Goal: Check status

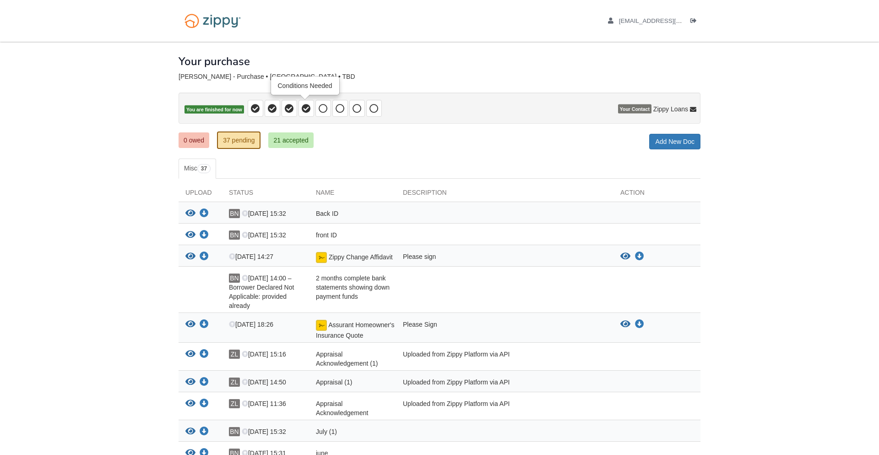
click at [303, 112] on icon at bounding box center [306, 108] width 9 height 9
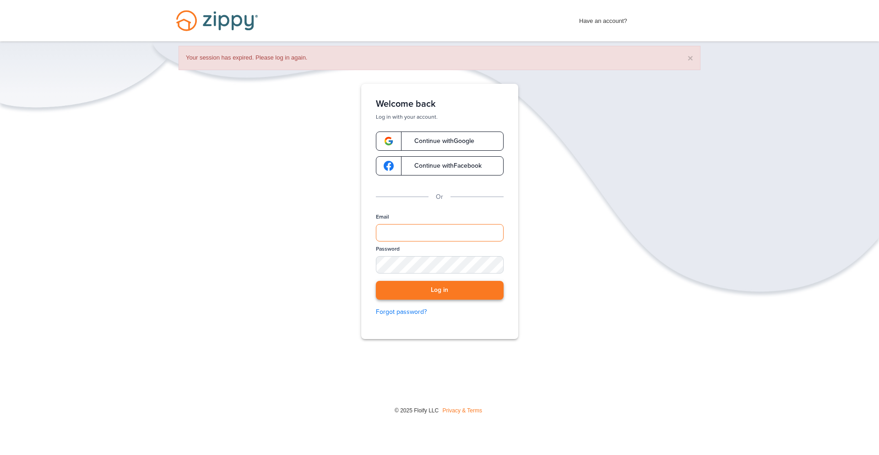
type input "**********"
click at [408, 297] on button "Log in" at bounding box center [440, 290] width 128 height 19
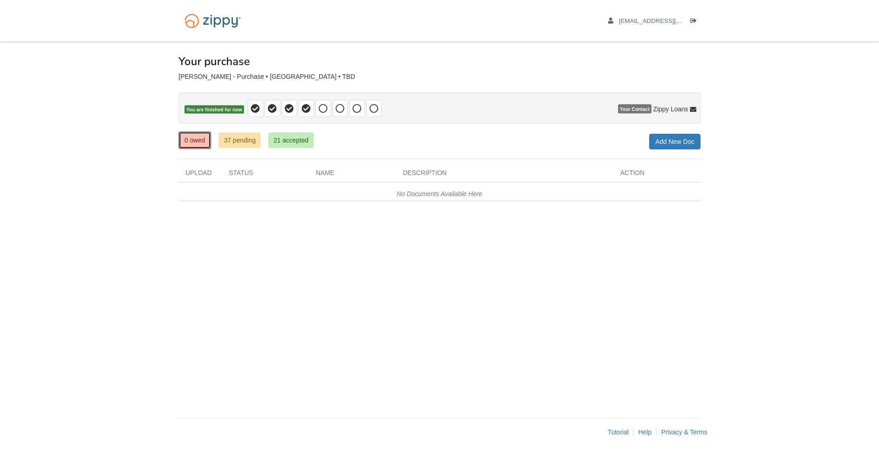
drag, startPoint x: 196, startPoint y: 140, endPoint x: 228, endPoint y: 137, distance: 31.8
click at [196, 140] on link "0 owed" at bounding box center [195, 139] width 33 height 17
click at [231, 135] on link "37 pending" at bounding box center [240, 140] width 42 height 16
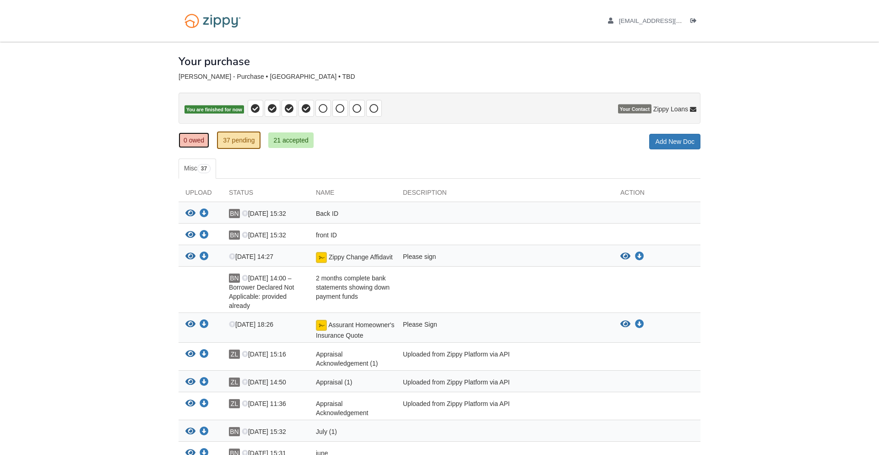
click at [194, 135] on link "0 owed" at bounding box center [194, 140] width 31 height 16
click at [190, 141] on link "0 owed" at bounding box center [194, 140] width 31 height 16
click at [222, 142] on link "37 pending" at bounding box center [239, 139] width 44 height 17
click at [194, 136] on link "1 owed" at bounding box center [194, 140] width 31 height 16
click at [196, 136] on link "1 owed" at bounding box center [194, 140] width 31 height 16
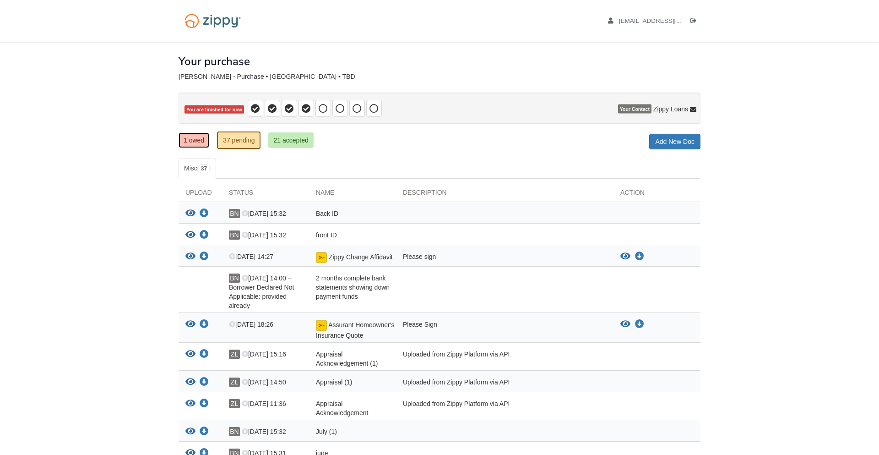
click at [191, 136] on link "1 owed" at bounding box center [194, 140] width 31 height 16
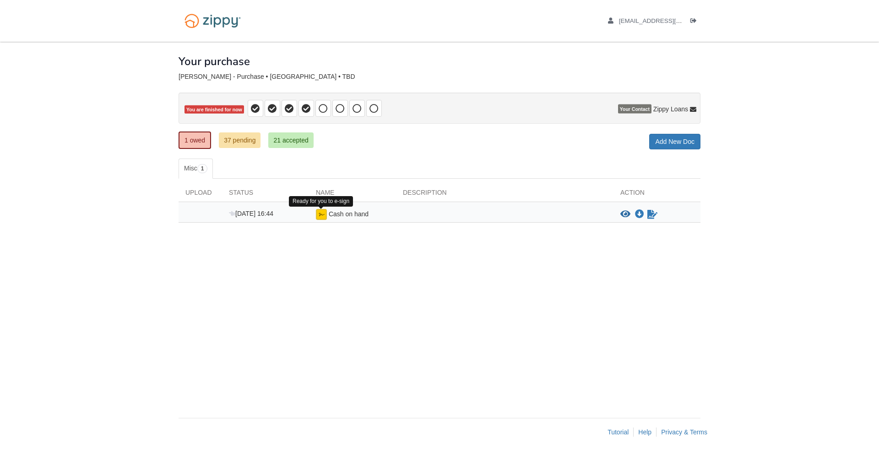
click at [321, 212] on img at bounding box center [321, 214] width 11 height 11
click at [323, 214] on img at bounding box center [321, 214] width 11 height 11
click at [319, 215] on img at bounding box center [321, 214] width 11 height 11
click at [319, 213] on img at bounding box center [321, 214] width 11 height 11
click at [318, 210] on img at bounding box center [321, 214] width 11 height 11
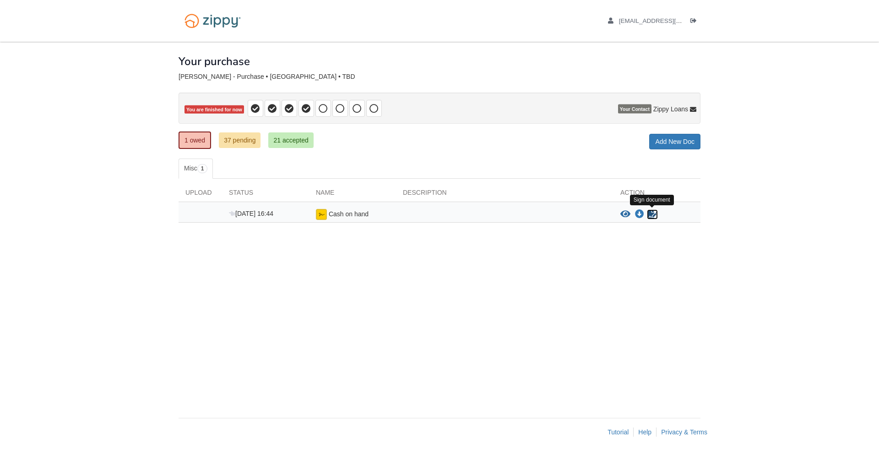
click at [649, 216] on icon "Sign Form" at bounding box center [653, 214] width 10 height 9
click at [625, 217] on icon "View Cash on hand" at bounding box center [625, 214] width 10 height 9
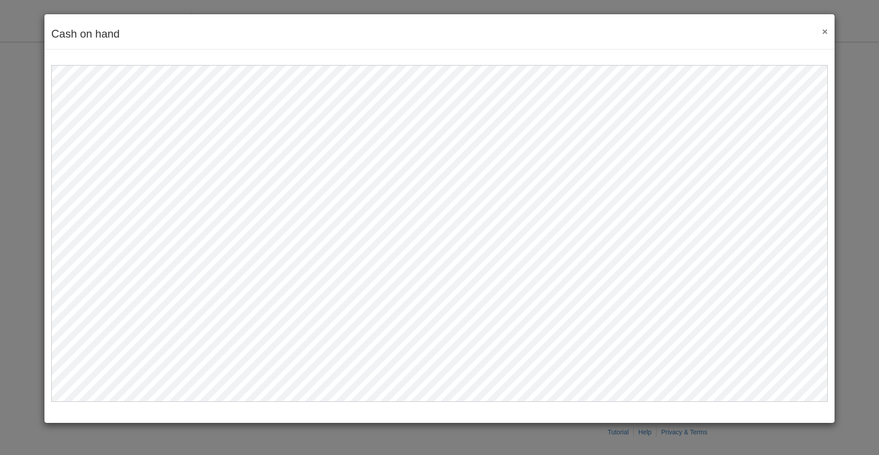
click at [822, 29] on button "×" at bounding box center [822, 32] width 11 height 10
